Goal: Find specific page/section: Find specific page/section

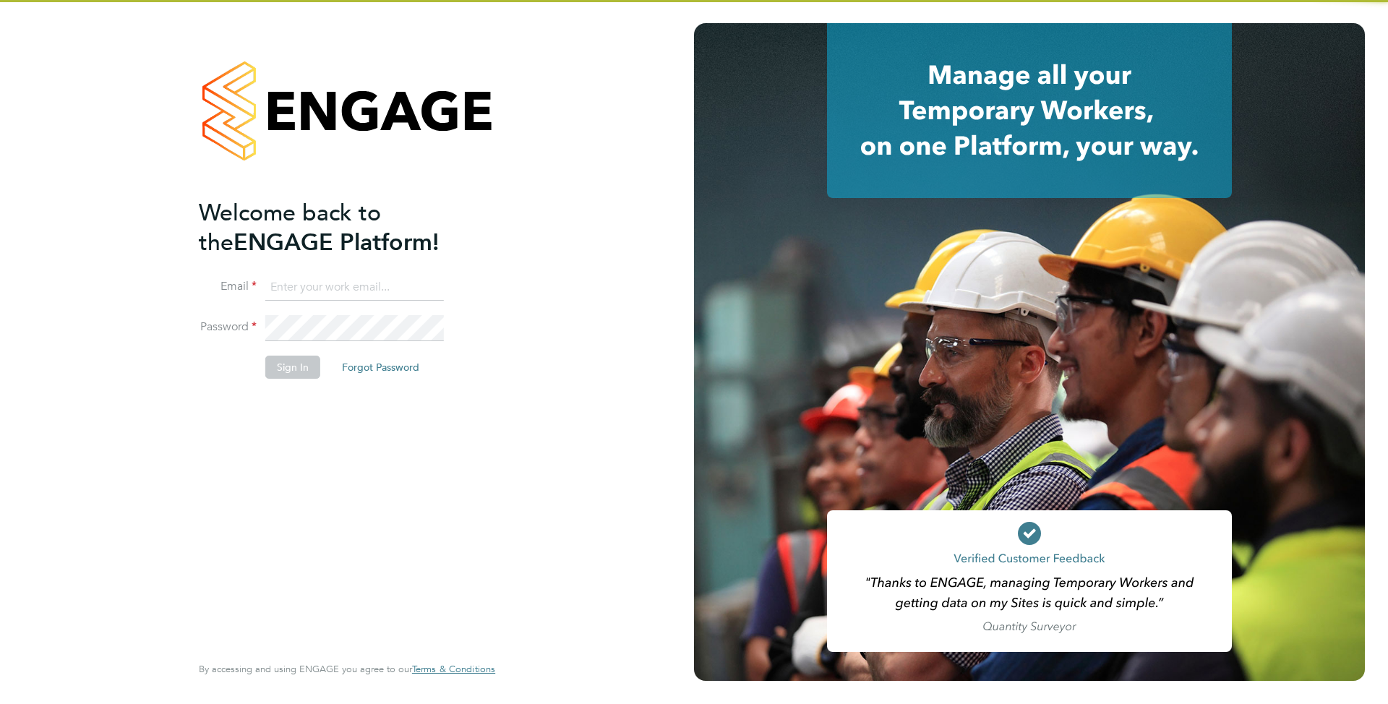
type input "supportuser4@engagetech.com"
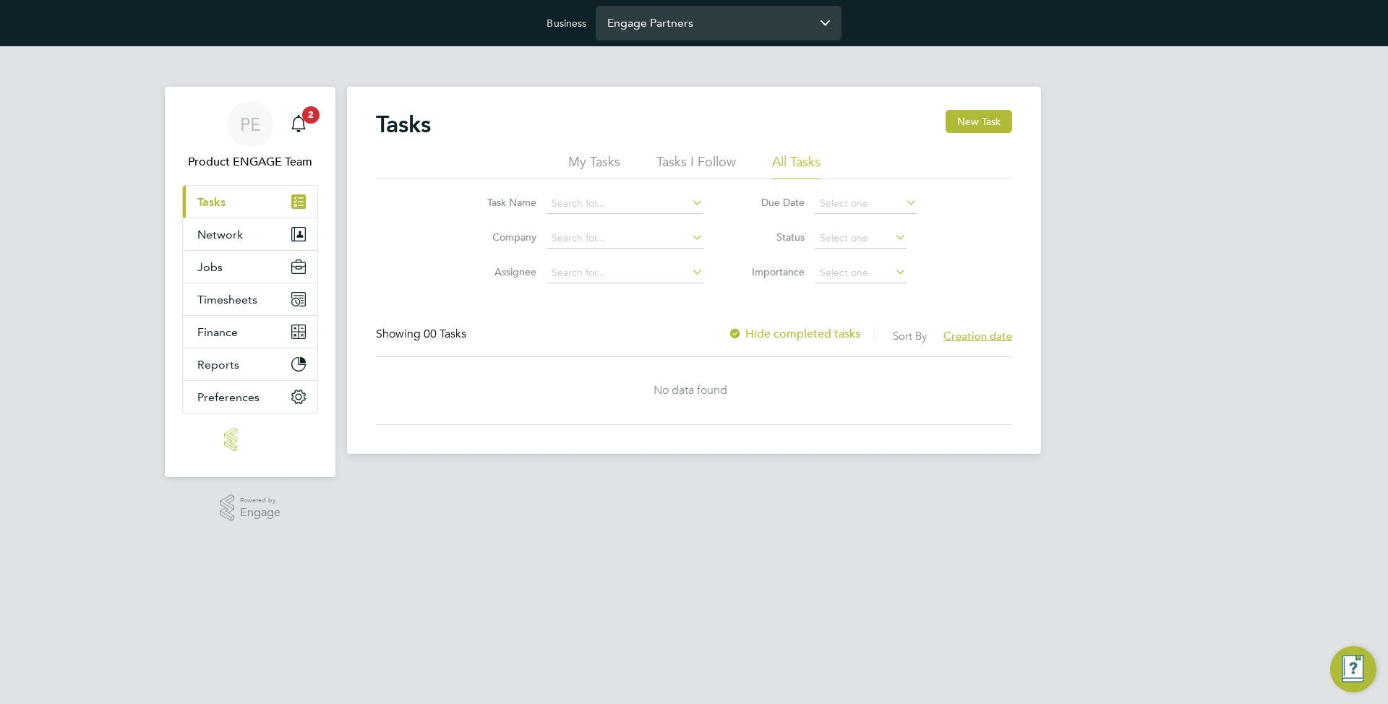
click at [687, 23] on input "Engage Partners" at bounding box center [718, 23] width 246 height 34
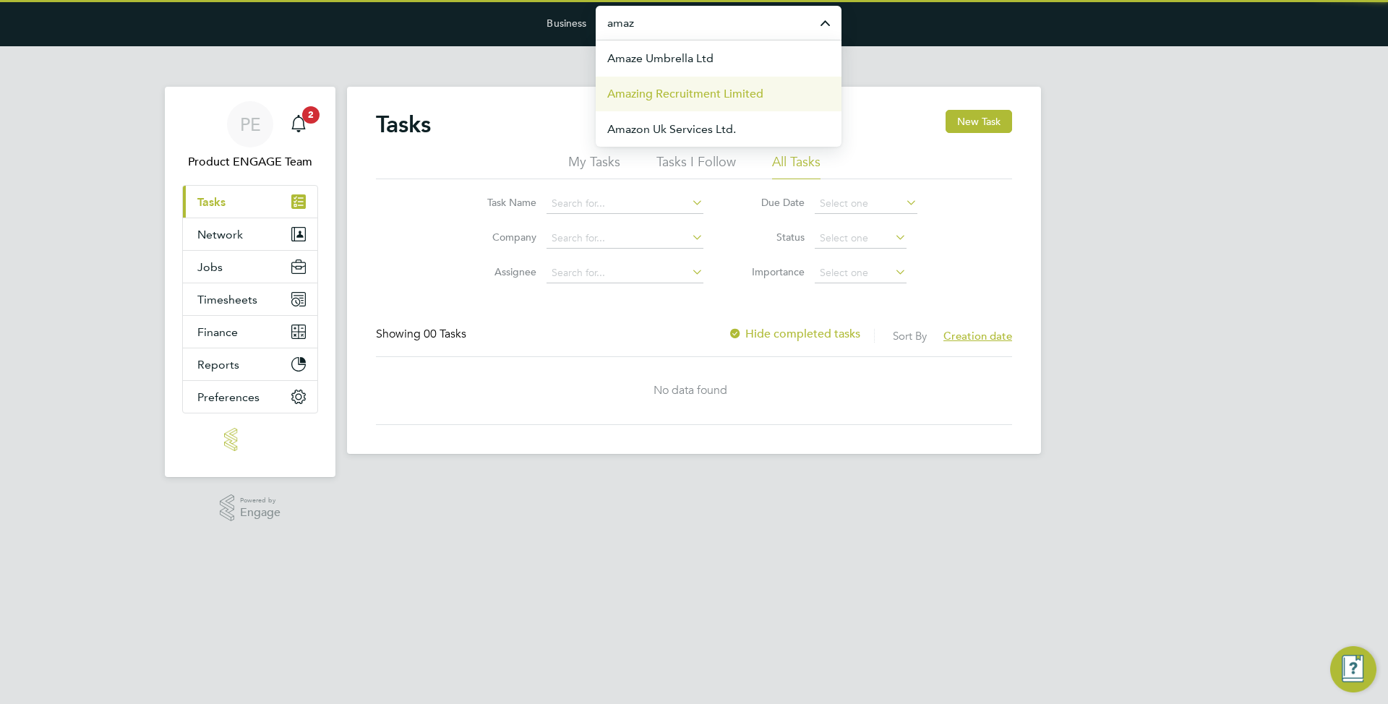
click at [659, 90] on span "Amazing Recruitment Limited" at bounding box center [685, 93] width 156 height 17
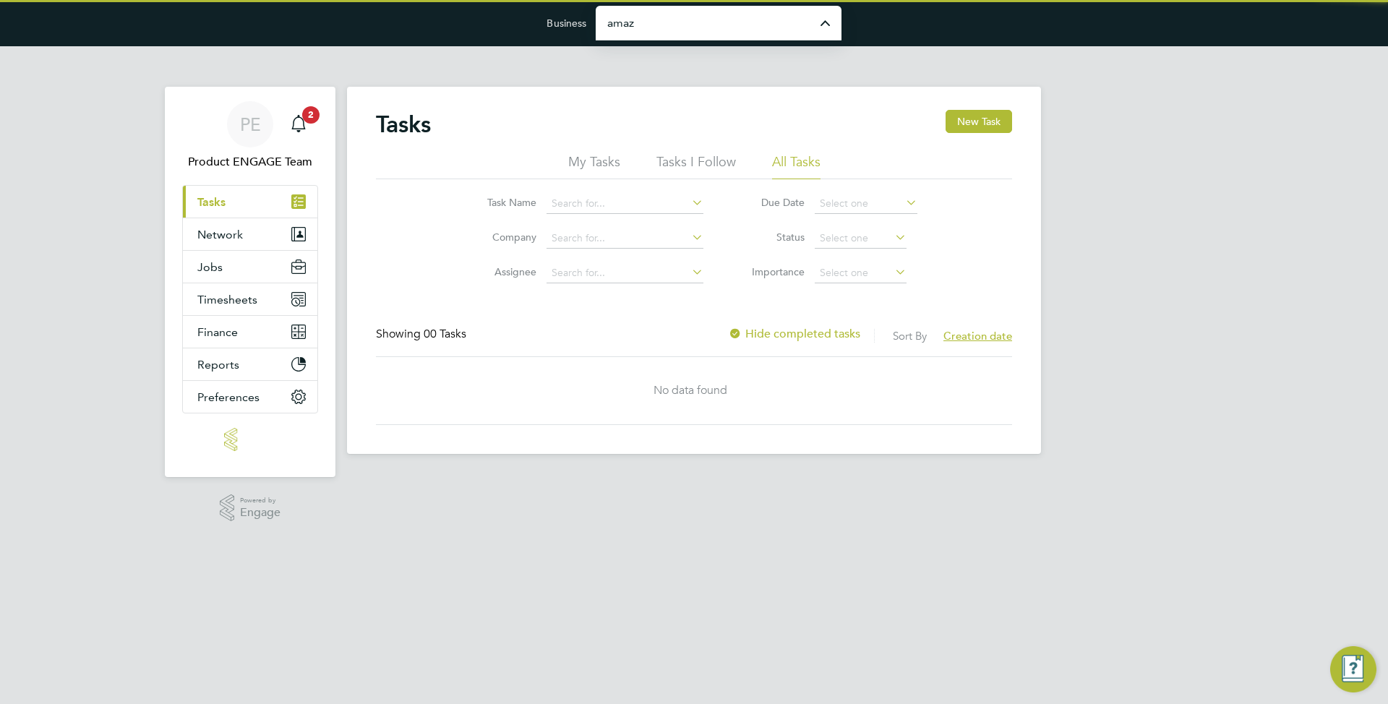
type input "Amazing Recruitment Limited"
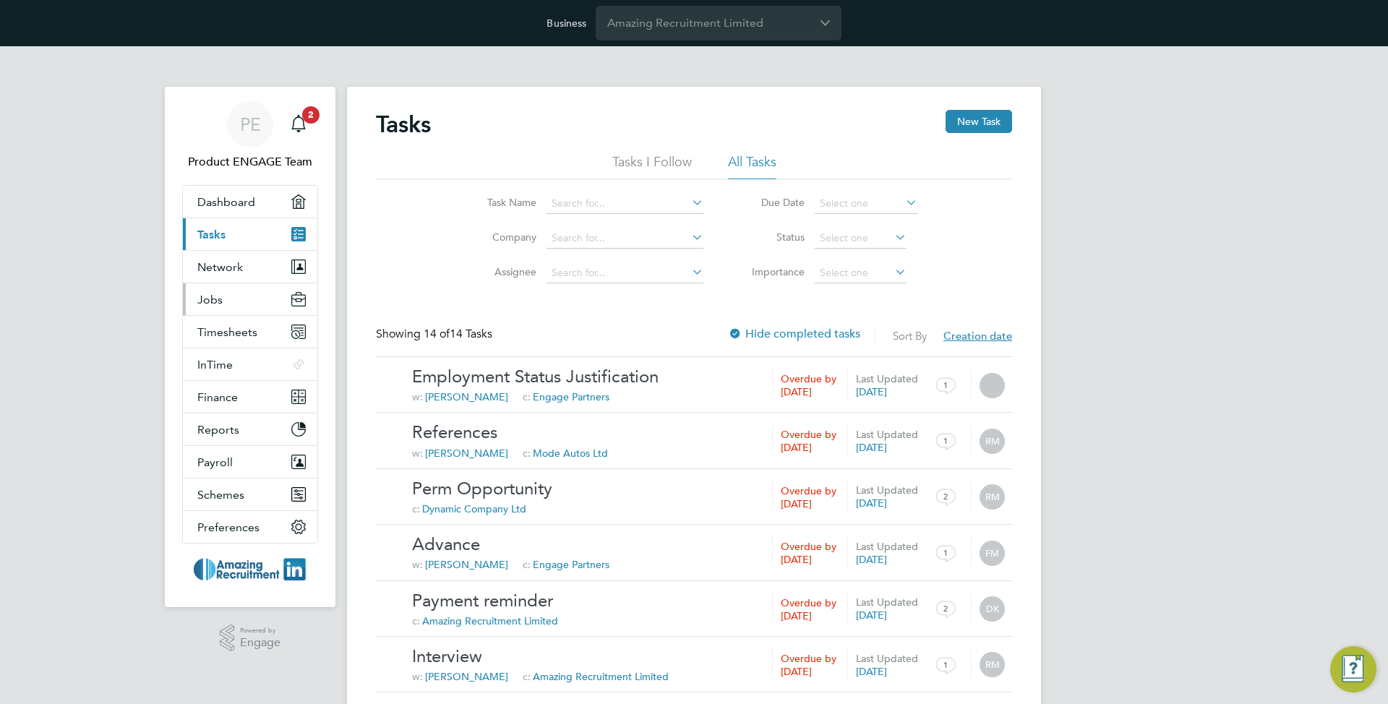
click at [218, 303] on span "Jobs" at bounding box center [209, 300] width 25 height 14
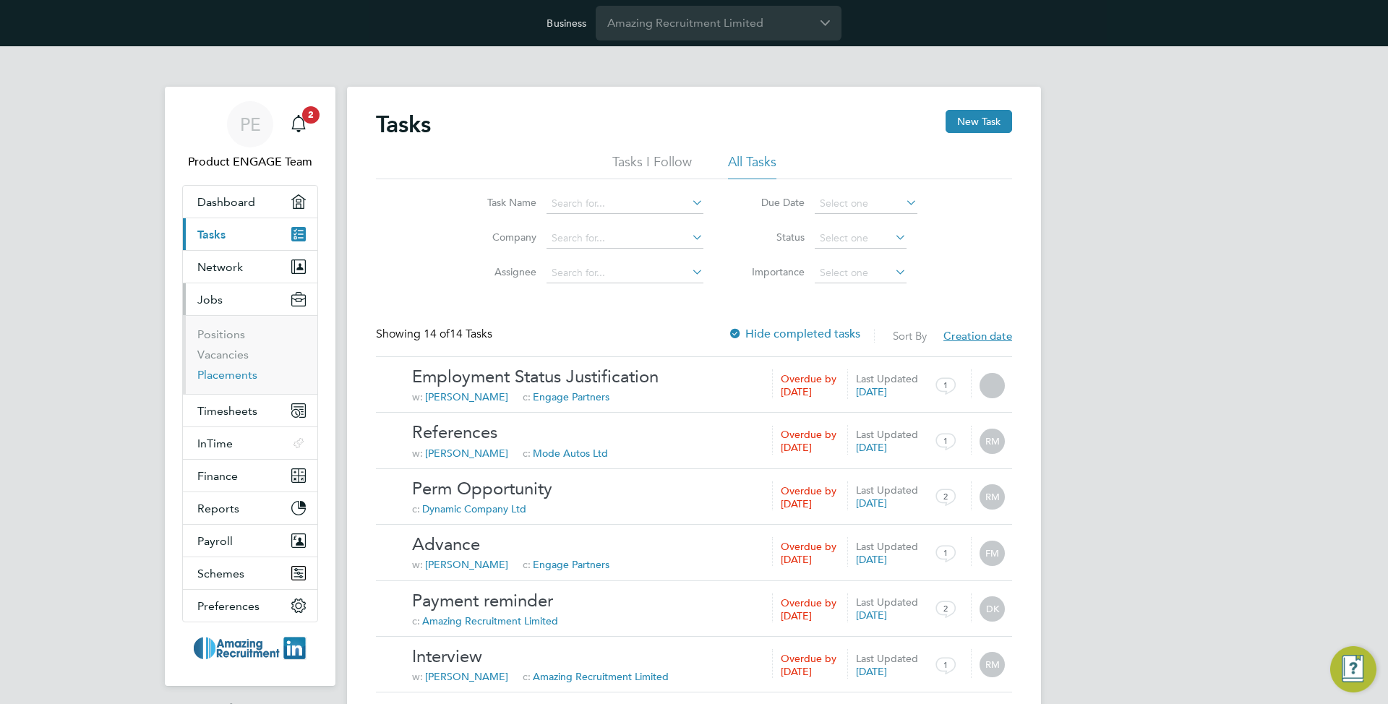
click at [233, 369] on link "Placements" at bounding box center [227, 375] width 60 height 14
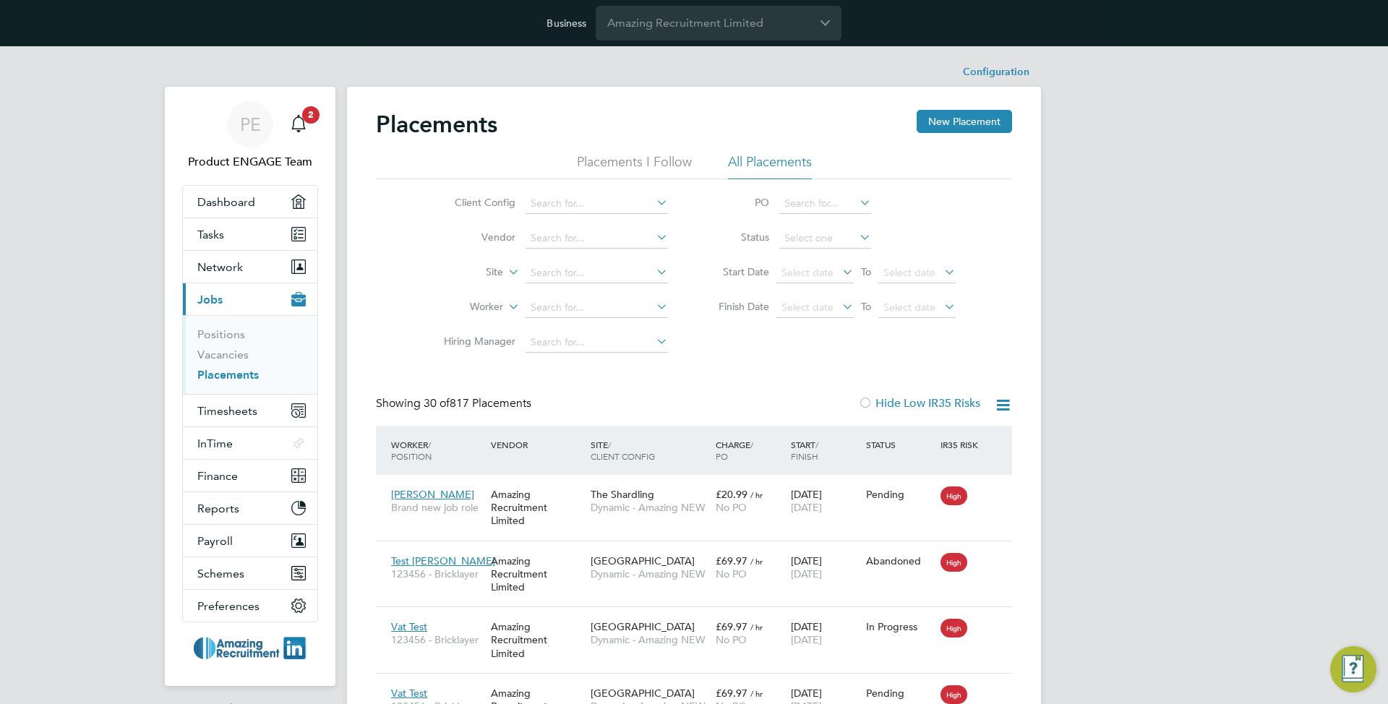
click at [505, 270] on icon at bounding box center [505, 268] width 0 height 13
click at [482, 308] on li "Site Group" at bounding box center [459, 307] width 90 height 19
click at [430, 241] on li "Vendor" at bounding box center [550, 238] width 272 height 35
click at [542, 274] on input at bounding box center [596, 273] width 142 height 20
